Goal: Transaction & Acquisition: Subscribe to service/newsletter

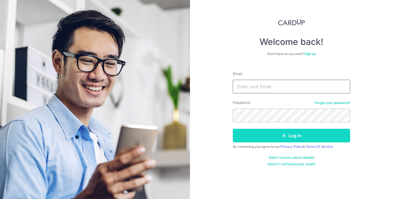
type input "louisatlc@gmail.com"
click at [272, 142] on button "Log in" at bounding box center [291, 136] width 117 height 14
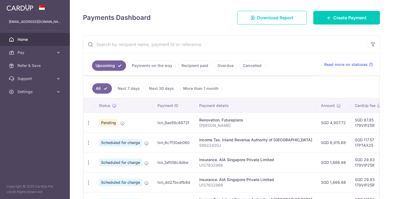
scroll to position [76, 0]
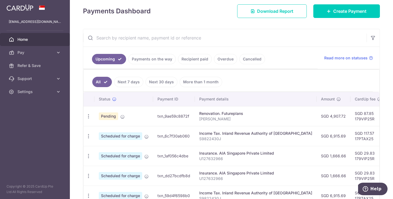
click at [350, 120] on td "SGD 87.85 179VIP25R" at bounding box center [367, 116] width 35 height 20
copy td "179VIP25R"
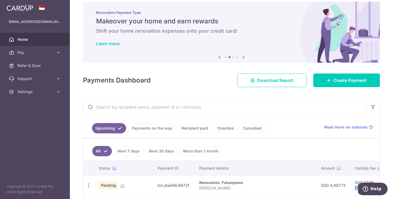
scroll to position [0, 0]
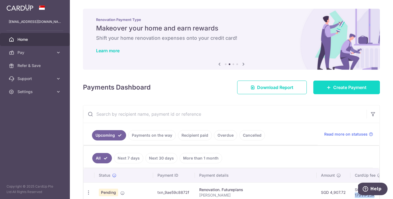
click at [332, 83] on link "Create Payment" at bounding box center [346, 88] width 67 height 14
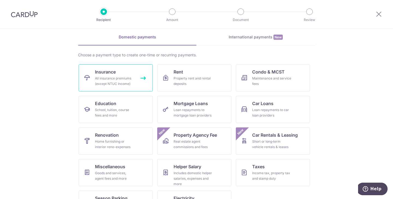
scroll to position [22, 0]
click at [123, 80] on div "All insurance premiums (except NTUC Income)" at bounding box center [114, 81] width 39 height 11
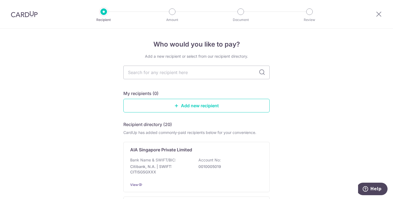
click at [205, 166] on p "0010005019" at bounding box center [228, 166] width 61 height 5
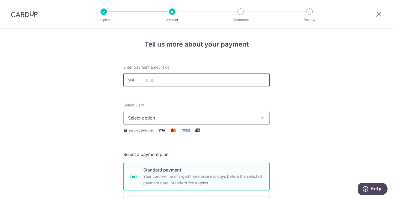
drag, startPoint x: 0, startPoint y: 0, endPoint x: 211, endPoint y: 81, distance: 226.5
click at [211, 81] on input "text" at bounding box center [196, 80] width 146 height 14
type input "2,000.00"
click at [216, 118] on span "Select option" at bounding box center [191, 118] width 127 height 7
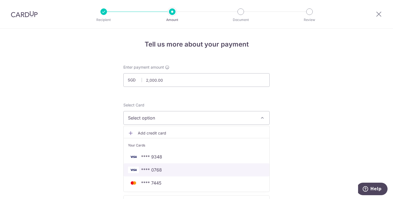
click at [213, 174] on link "**** 0768" at bounding box center [197, 170] width 146 height 13
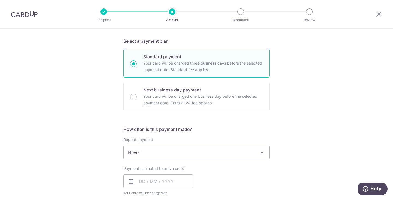
scroll to position [115, 0]
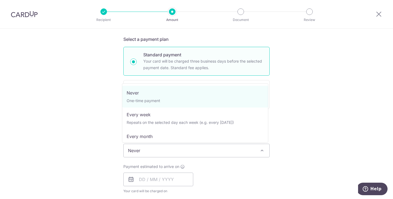
click at [146, 151] on span "Never" at bounding box center [197, 150] width 146 height 13
select select "3"
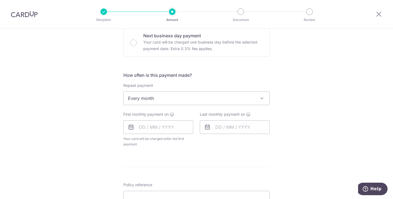
scroll to position [168, 0]
click at [154, 127] on input "text" at bounding box center [158, 127] width 70 height 14
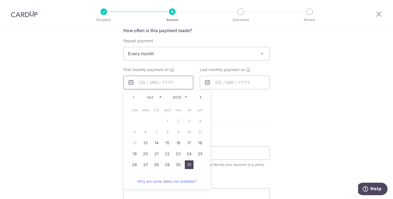
scroll to position [213, 0]
click at [187, 165] on link "31" at bounding box center [189, 164] width 9 height 9
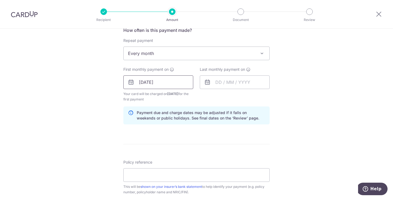
click at [175, 78] on input "31/10/2025" at bounding box center [158, 83] width 70 height 14
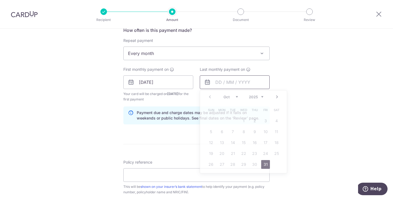
click at [216, 82] on input "text" at bounding box center [235, 83] width 70 height 14
click at [163, 79] on input "31/10/2025" at bounding box center [158, 83] width 70 height 14
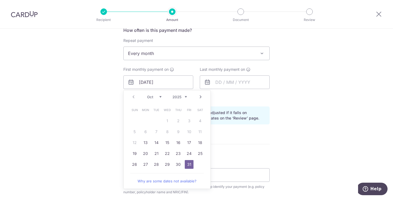
click at [201, 95] on link "Next" at bounding box center [200, 97] width 7 height 7
click at [189, 145] on link "14" at bounding box center [189, 143] width 9 height 9
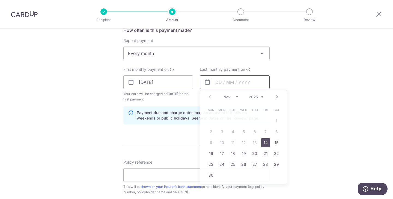
click at [245, 79] on input "text" at bounding box center [235, 83] width 70 height 14
click at [274, 96] on link "Next" at bounding box center [277, 97] width 7 height 7
click at [207, 99] on link "Prev" at bounding box center [210, 97] width 7 height 7
click at [277, 98] on link "Next" at bounding box center [277, 97] width 7 height 7
click at [207, 97] on link "Prev" at bounding box center [210, 97] width 7 height 7
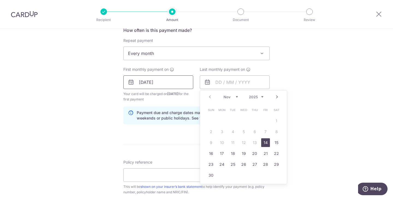
click at [165, 85] on input "14/11/2025" at bounding box center [158, 83] width 70 height 14
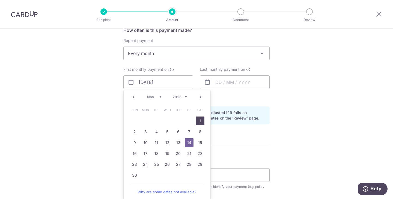
click at [196, 124] on link "1" at bounding box center [200, 121] width 9 height 9
type input "01/11/2025"
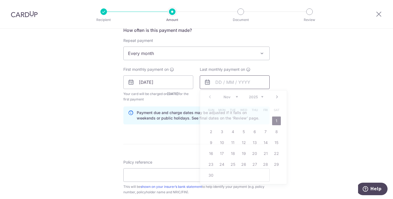
click at [238, 86] on input "text" at bounding box center [235, 83] width 70 height 14
click at [275, 97] on link "Next" at bounding box center [277, 97] width 7 height 7
click at [222, 119] on link "1" at bounding box center [221, 121] width 9 height 9
type input "01/12/2025"
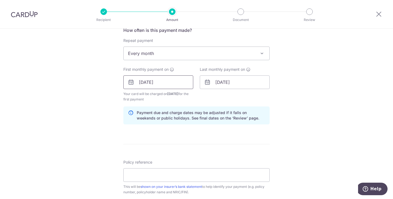
click at [173, 85] on input "01/11/2025" at bounding box center [158, 83] width 70 height 14
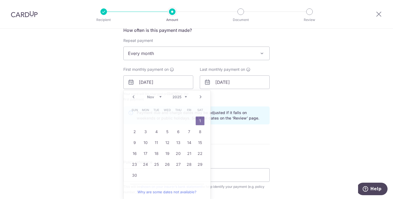
click at [288, 102] on div "Tell us more about your payment Enter payment amount SGD 2,000.00 2000.00 Selec…" at bounding box center [196, 76] width 393 height 521
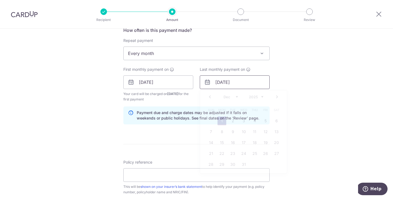
click at [254, 85] on input "01/12/2025" at bounding box center [235, 83] width 70 height 14
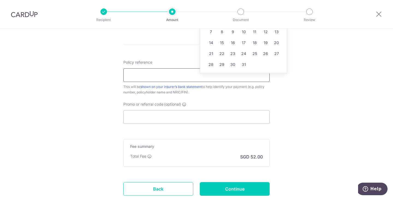
scroll to position [314, 0]
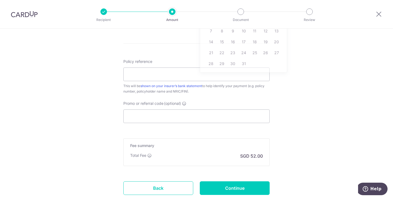
click at [162, 120] on input "Promo or referral code (optional)" at bounding box center [196, 117] width 146 height 14
paste input "179VIP25R"
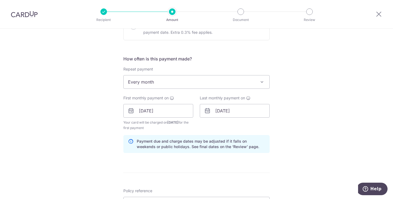
scroll to position [183, 0]
type input "179VIP25R"
click at [245, 113] on input "01/12/2025" at bounding box center [235, 112] width 70 height 14
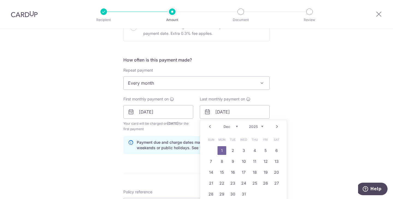
click at [274, 128] on link "Next" at bounding box center [277, 127] width 7 height 7
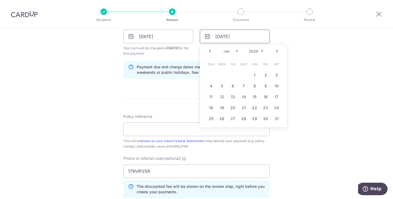
scroll to position [259, 0]
click at [169, 36] on input "01/11/2025" at bounding box center [158, 36] width 70 height 14
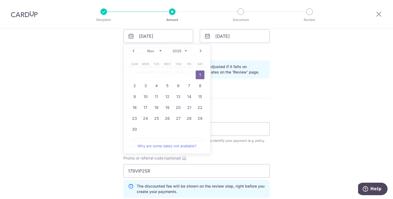
click at [207, 39] on icon at bounding box center [207, 36] width 7 height 7
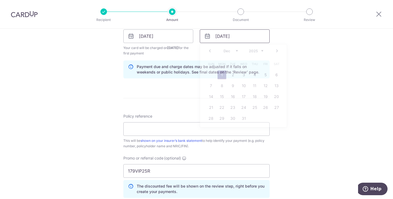
click at [236, 40] on input "01/12/2025" at bounding box center [235, 36] width 70 height 14
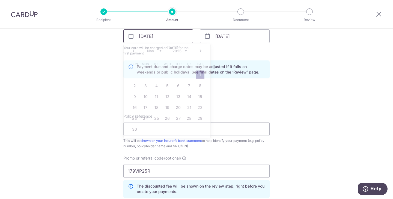
click at [167, 43] on input "01/11/2025" at bounding box center [158, 36] width 70 height 14
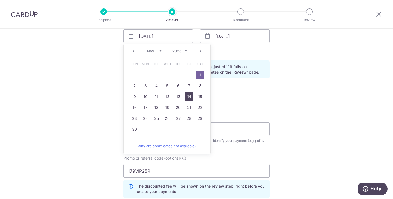
click at [188, 100] on link "14" at bounding box center [189, 96] width 9 height 9
type input "14/11/2025"
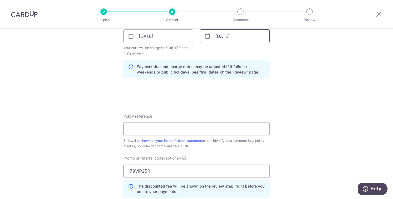
click at [241, 35] on input "01/12/2025" at bounding box center [235, 36] width 70 height 14
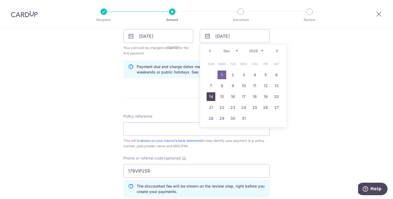
click at [212, 96] on link "14" at bounding box center [211, 96] width 9 height 9
type input "14/12/2025"
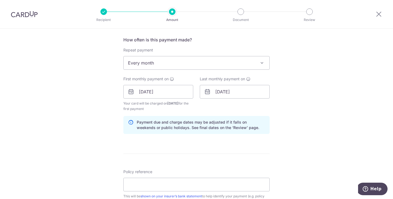
scroll to position [202, 0]
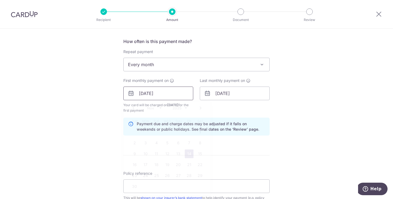
click at [167, 94] on input "14/11/2025" at bounding box center [158, 94] width 70 height 14
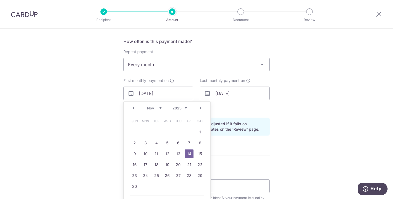
click at [130, 108] on link "Prev" at bounding box center [133, 108] width 7 height 7
click at [191, 176] on link "31" at bounding box center [189, 176] width 9 height 9
type input "31/10/2025"
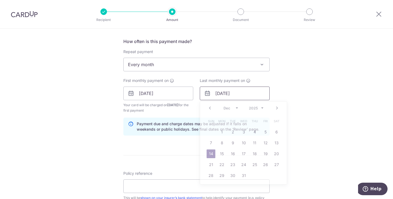
click at [246, 94] on input "14/12/2025" at bounding box center [235, 94] width 70 height 14
click at [245, 176] on link "31" at bounding box center [243, 176] width 9 height 9
type input "31/12/2025"
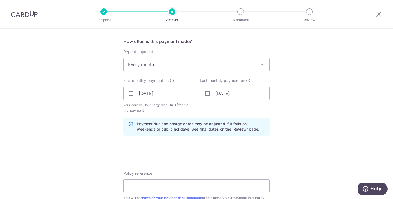
click at [290, 139] on div "Tell us more about your payment Enter payment amount SGD 2,000.00 2000.00 Selec…" at bounding box center [196, 100] width 393 height 546
click at [184, 90] on input "31/10/2025" at bounding box center [158, 94] width 70 height 14
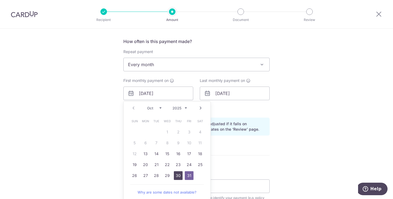
click at [178, 175] on link "30" at bounding box center [178, 176] width 9 height 9
type input "30/10/2025"
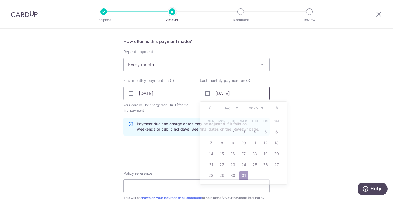
click at [246, 90] on input "31/12/2025" at bounding box center [235, 94] width 70 height 14
click at [233, 178] on link "30" at bounding box center [232, 176] width 9 height 9
type input "30/12/2025"
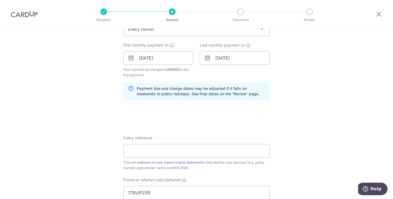
scroll to position [235, 0]
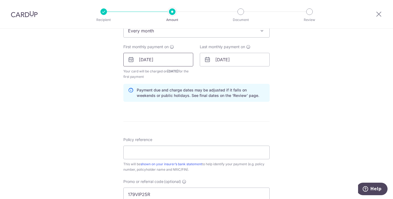
click at [159, 57] on input "30/10/2025" at bounding box center [158, 60] width 70 height 14
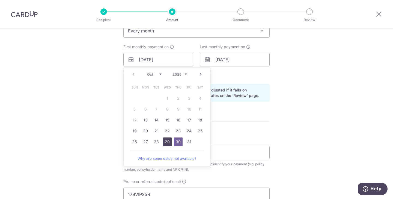
click at [166, 142] on link "29" at bounding box center [167, 142] width 9 height 9
type input "29/10/2025"
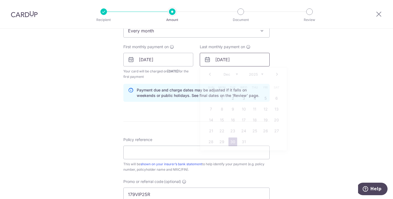
click at [237, 56] on input "30/12/2025" at bounding box center [235, 60] width 70 height 14
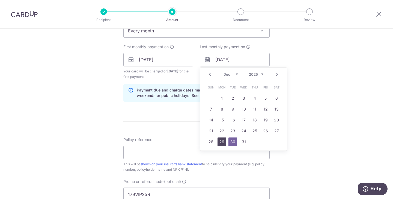
click at [218, 141] on link "29" at bounding box center [221, 142] width 9 height 9
type input "29/12/2025"
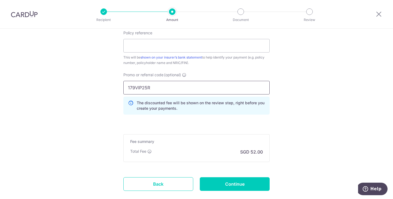
scroll to position [343, 0]
click at [188, 50] on input "Policy reference" at bounding box center [196, 46] width 146 height 14
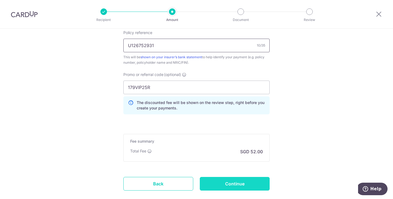
type input "U126752931"
click at [226, 187] on input "Continue" at bounding box center [235, 184] width 70 height 14
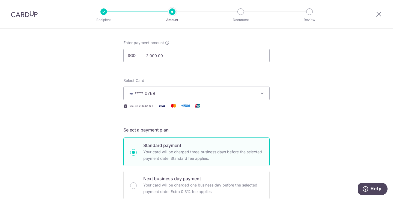
scroll to position [0, 0]
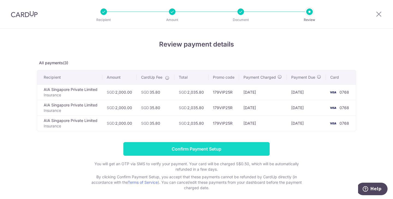
click at [241, 151] on input "Confirm Payment Setup" at bounding box center [196, 149] width 146 height 14
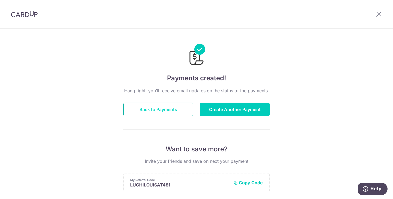
click at [136, 104] on button "Back to Payments" at bounding box center [158, 110] width 70 height 14
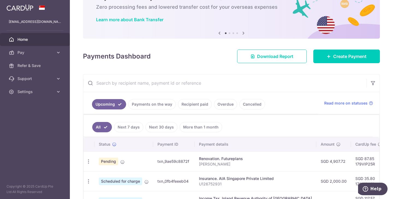
scroll to position [27, 0]
